Goal: Subscribe to service/newsletter

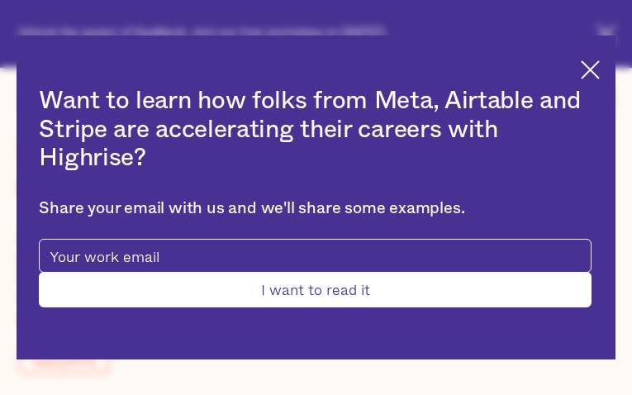
type input "XUboqmIsYzJ"
type input "pjSuwTjF"
type input "[EMAIL_ADDRESS][DOMAIN_NAME]"
type input "lNZHIFgJuMlFv"
type input "YbugXYBlpffxx"
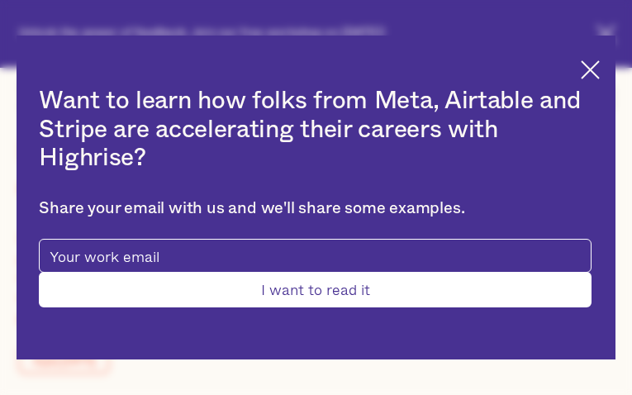
type input "[EMAIL_ADDRESS][DOMAIN_NAME]"
type input "8953281276"
type input "Please wait..."
type input "NaWpBQJW"
type input "fJCWpYVnyJLk"
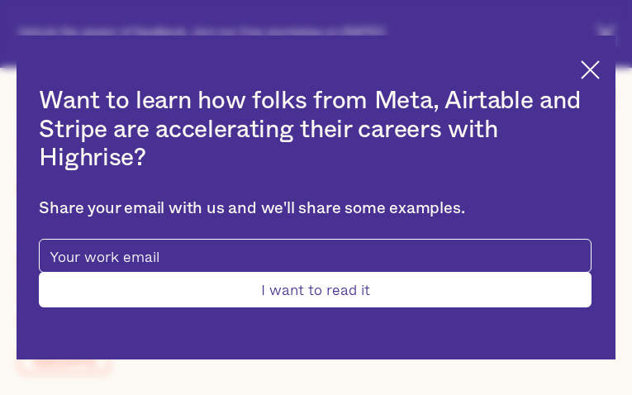
type input "[EMAIL_ADDRESS][DOMAIN_NAME]"
type input "9717868274"
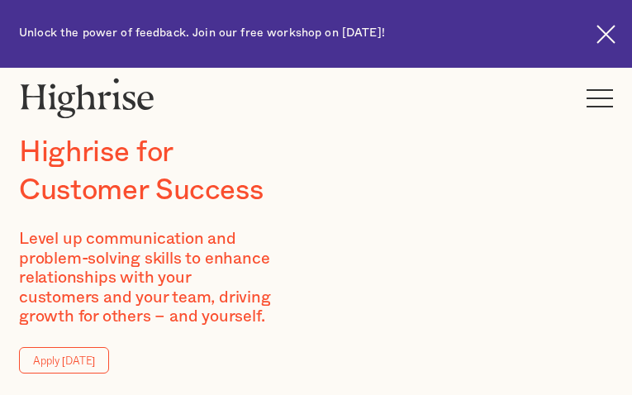
type input "mVmJpYNcQl"
type input "lgIOqsJtOhM"
type input "[EMAIL_ADDRESS][DOMAIN_NAME]"
type input "mNMjLSzJiw"
type input "ErkHdZbTWMuzl"
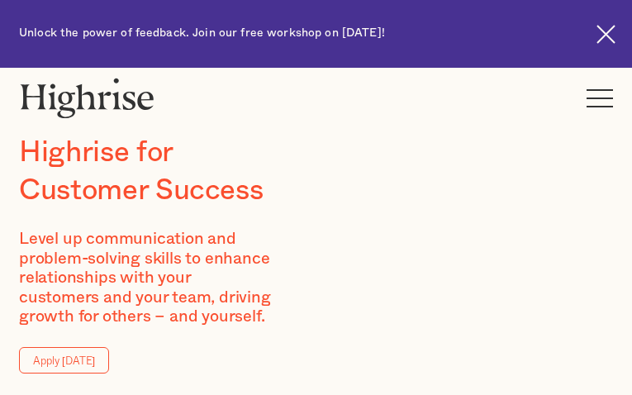
type input "[EMAIL_ADDRESS][DOMAIN_NAME]"
type input "7408041861"
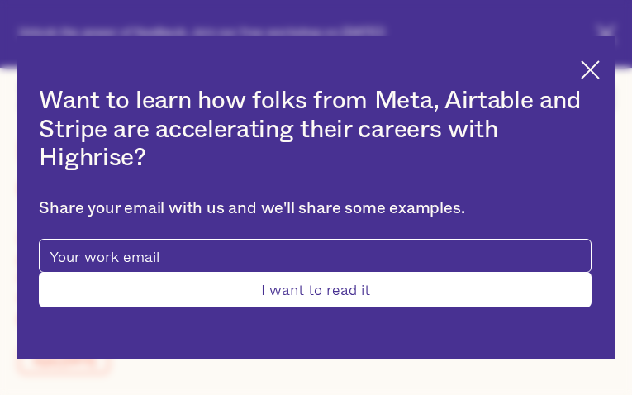
type input "UIljkBCbX"
type input "CHEeoaeiKEHKe"
type input "[EMAIL_ADDRESS][DOMAIN_NAME]"
type input "7440381096"
type input "NUwMXKiGrEGRFe"
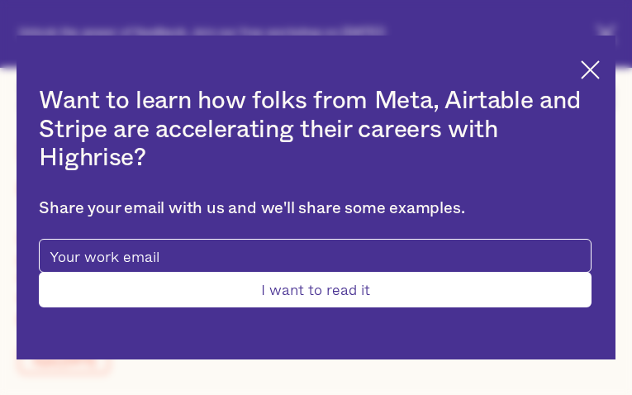
type input "IEJfdCnbZBWcGyk"
type input "[EMAIL_ADDRESS][DOMAIN_NAME]"
